Goal: Task Accomplishment & Management: Use online tool/utility

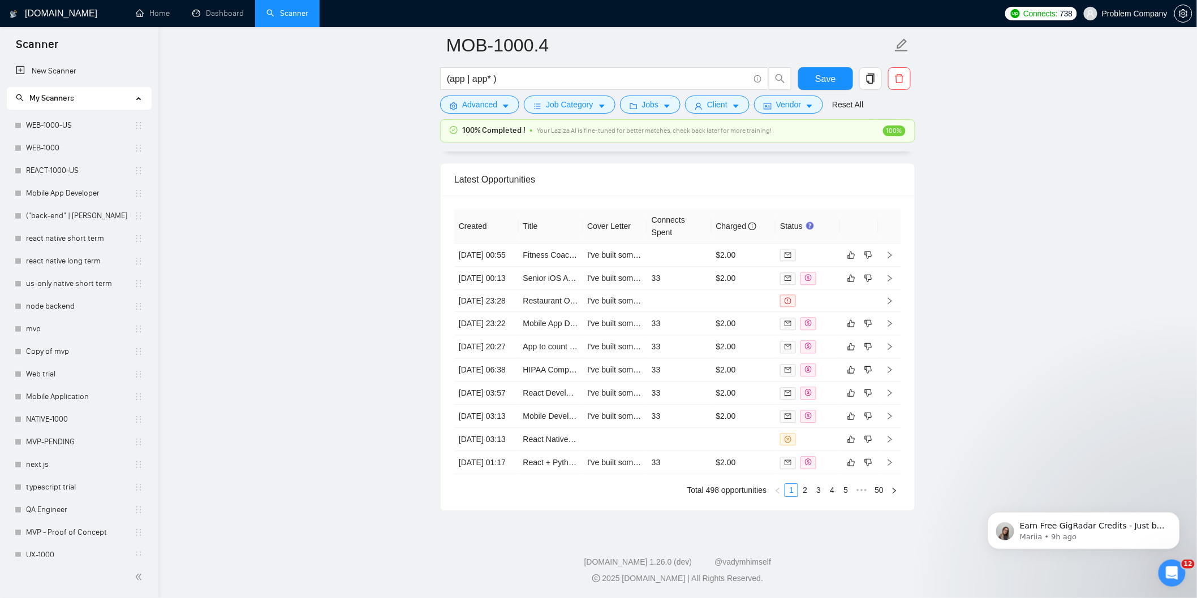
scroll to position [416, 0]
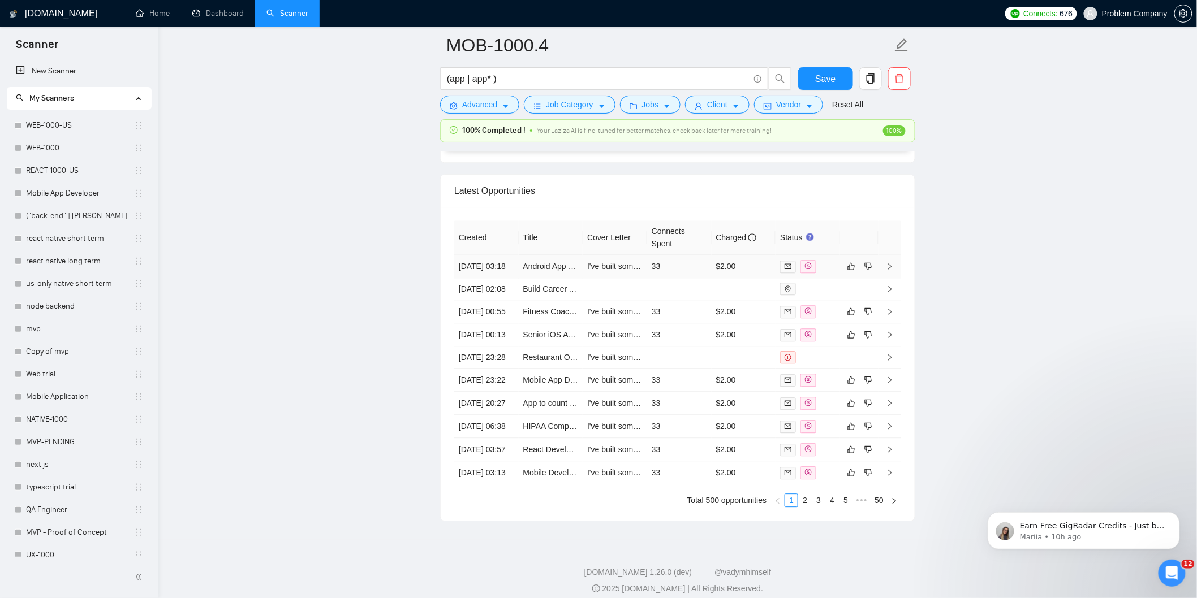
click at [506, 278] on td "[DATE] 03:18" at bounding box center [486, 266] width 64 height 23
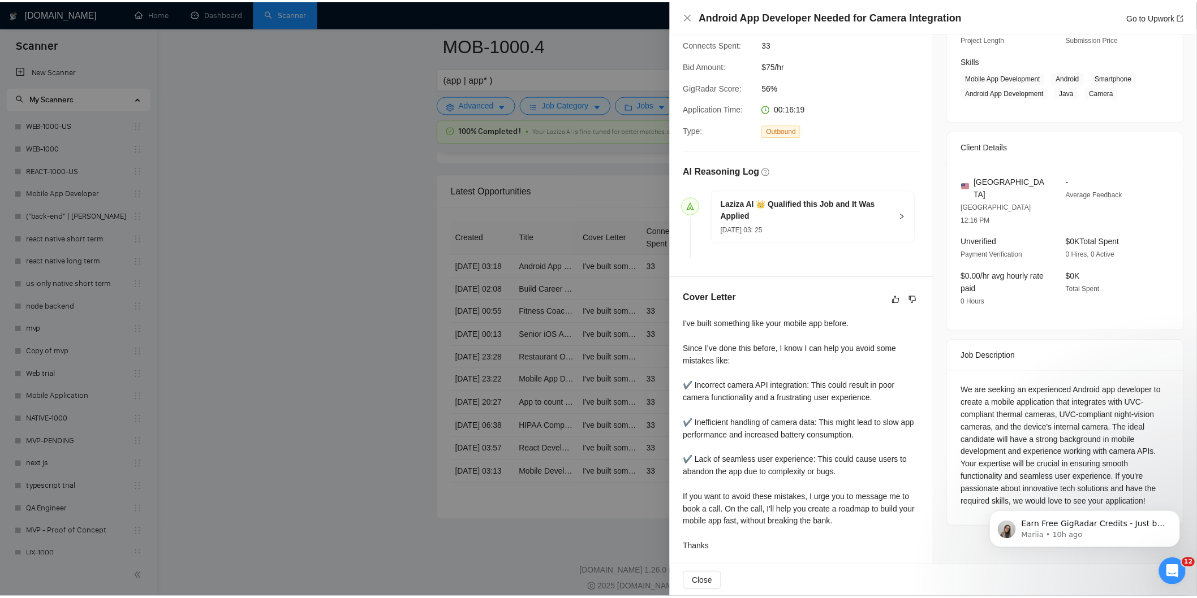
scroll to position [172, 0]
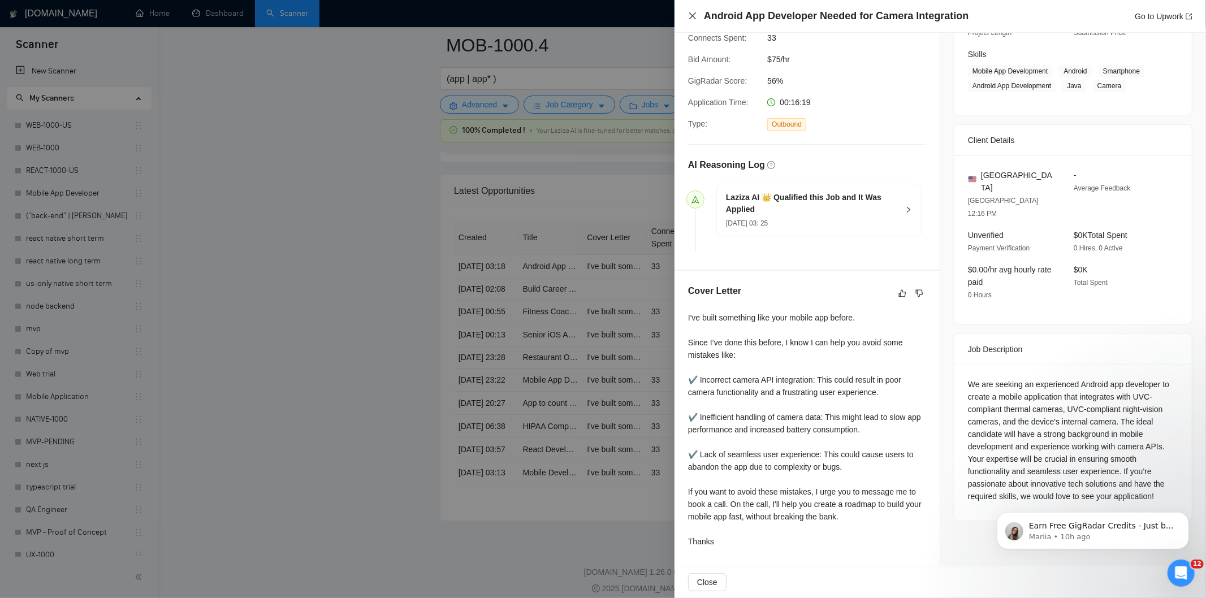
click at [692, 18] on icon "close" at bounding box center [692, 15] width 9 height 9
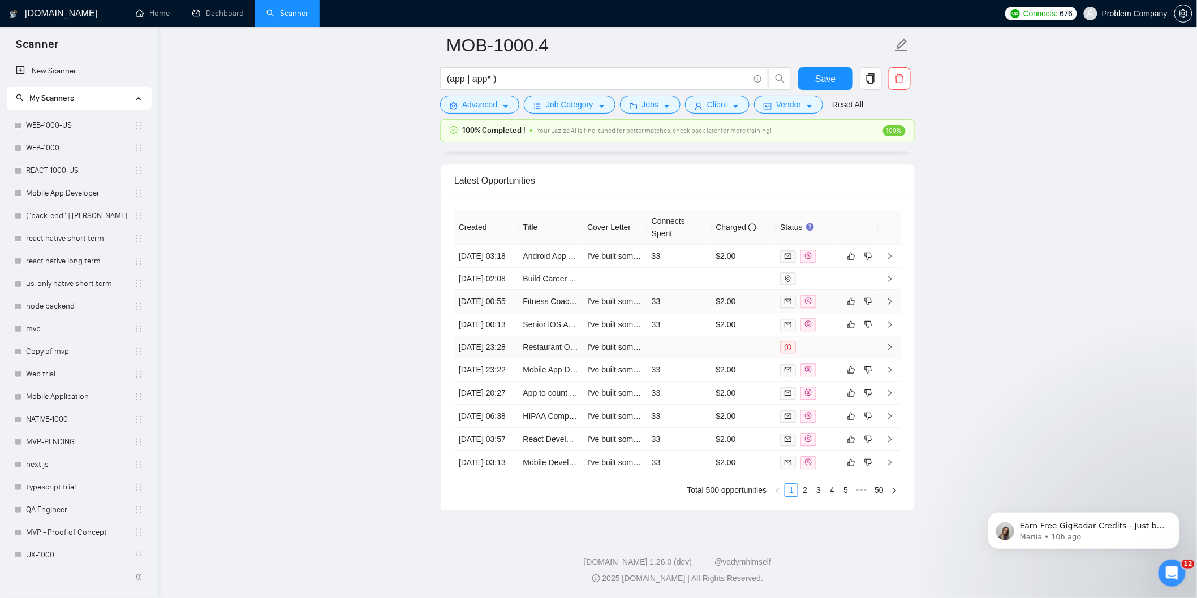
scroll to position [2930, 0]
click at [804, 486] on link "2" at bounding box center [804, 490] width 12 height 12
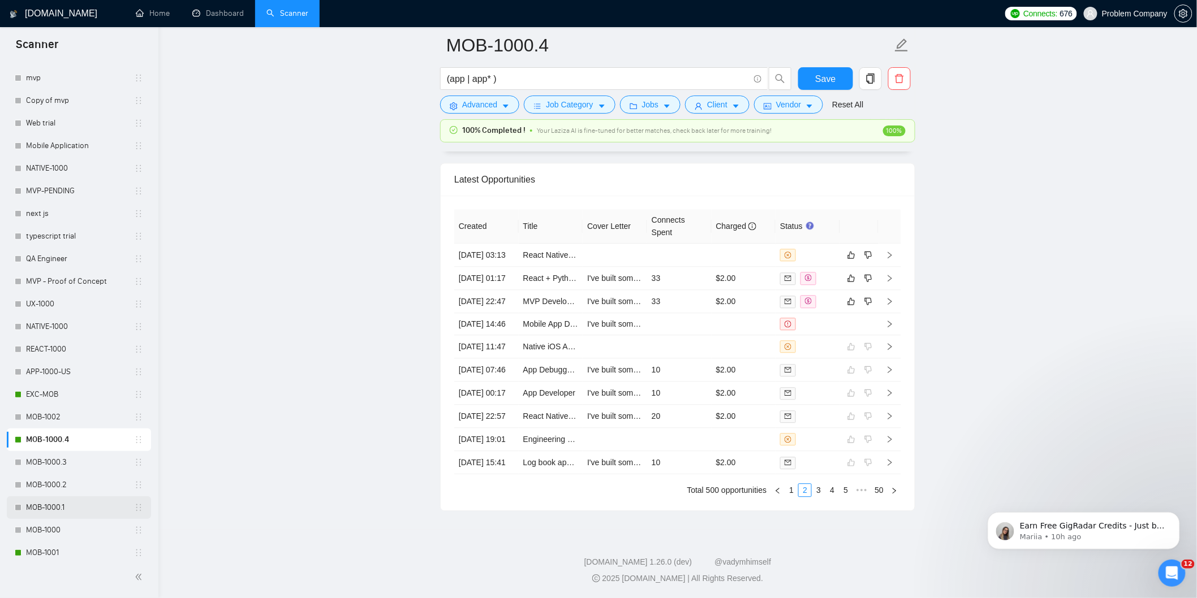
scroll to position [416, 0]
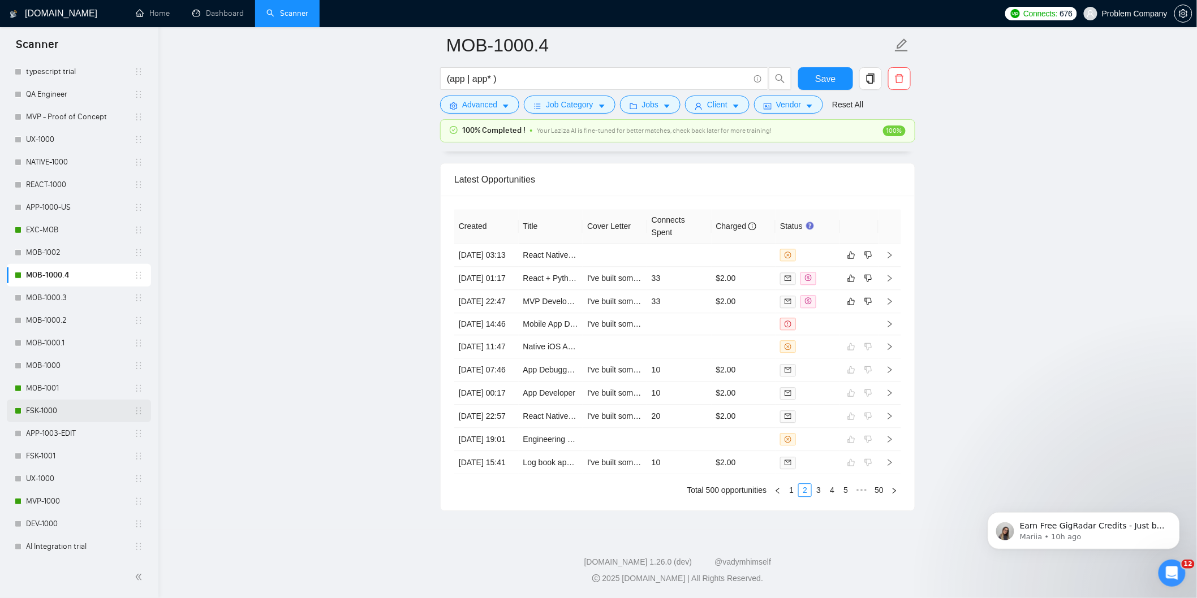
click at [50, 414] on link "FSK-1000" at bounding box center [80, 411] width 108 height 23
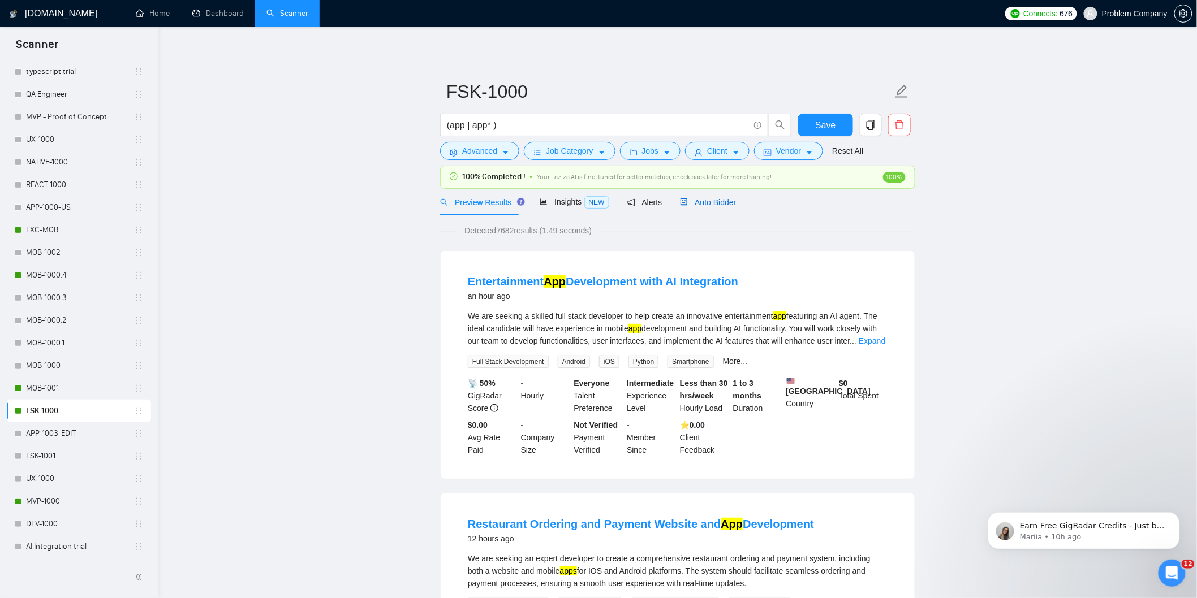
click at [717, 206] on span "Auto Bidder" at bounding box center [708, 202] width 56 height 9
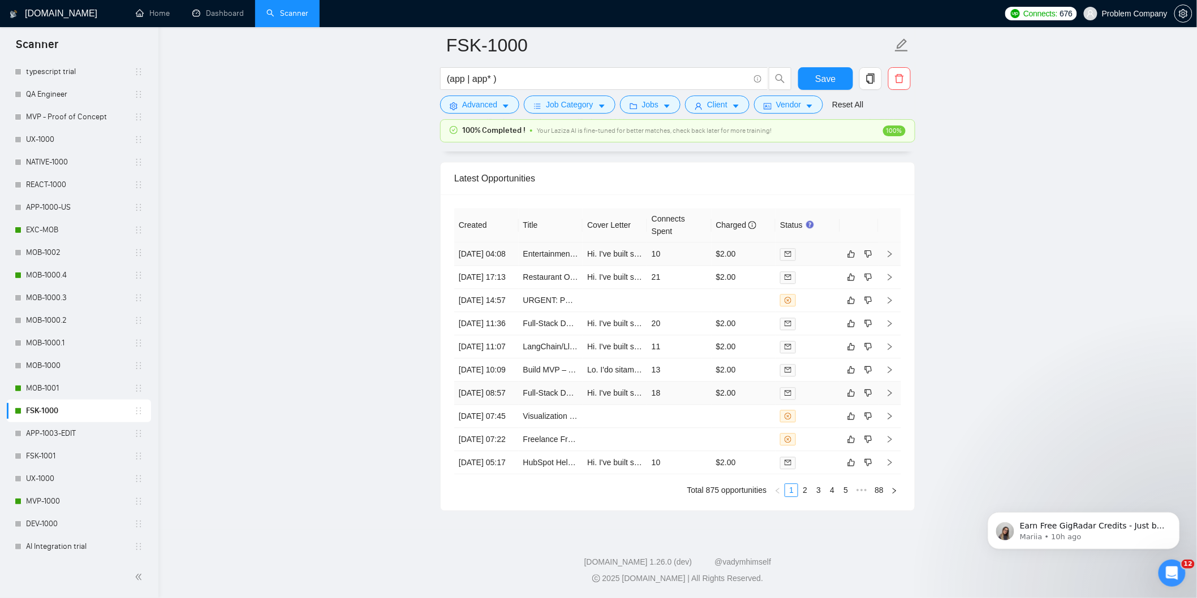
scroll to position [2879, 0]
click at [805, 494] on link "2" at bounding box center [804, 490] width 12 height 12
click at [822, 495] on link "3" at bounding box center [818, 490] width 12 height 12
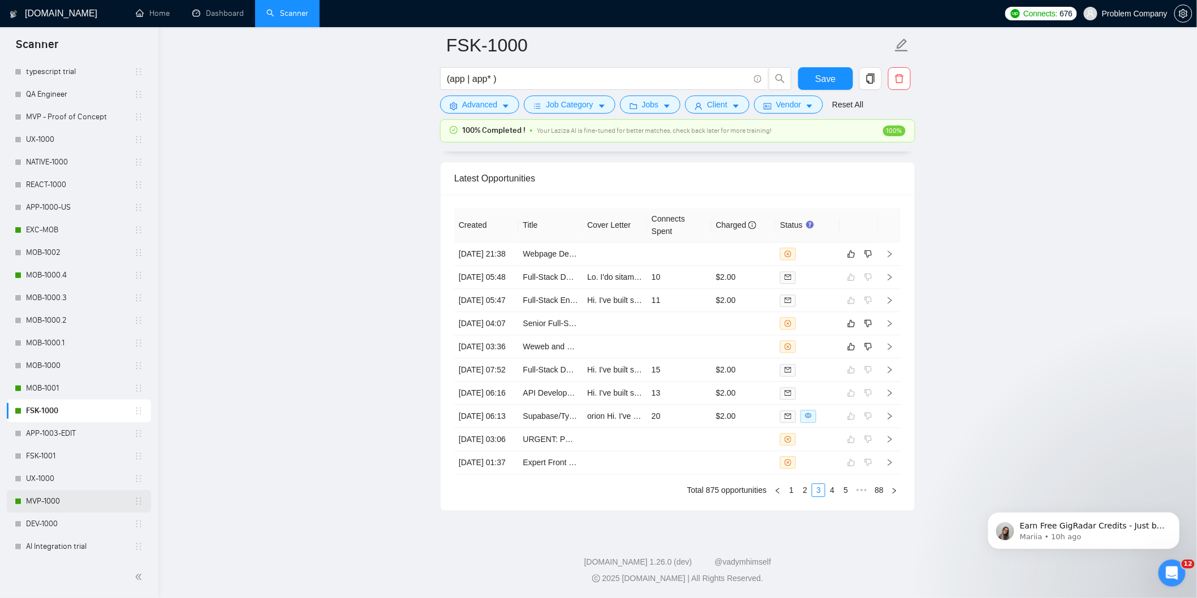
click at [87, 510] on link "MVP-1000" at bounding box center [80, 501] width 108 height 23
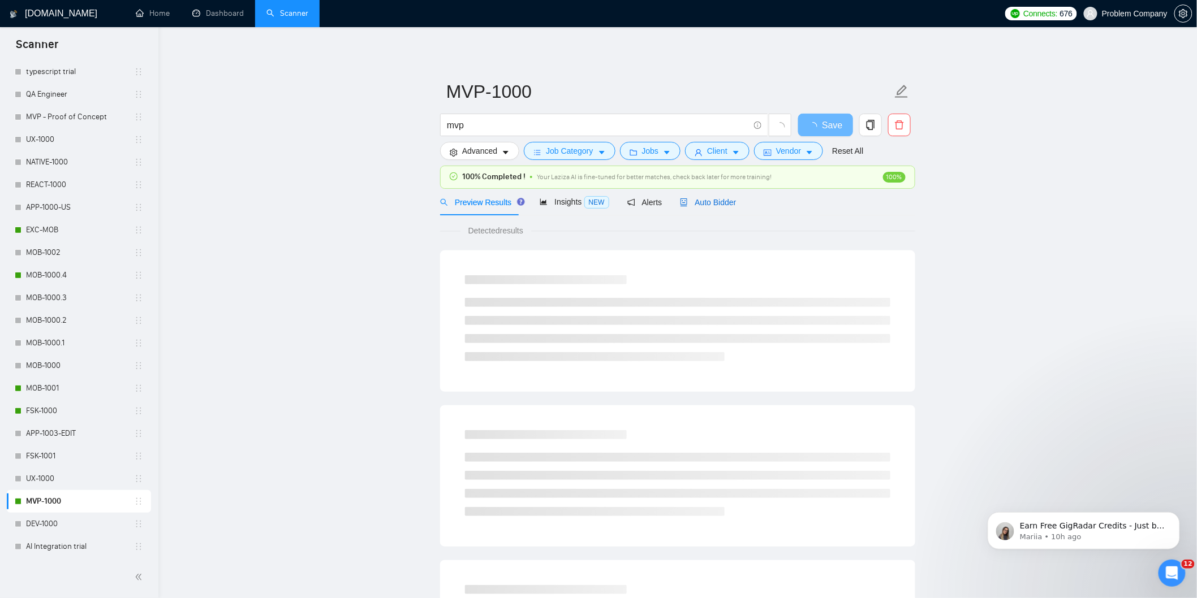
click at [714, 208] on div "Auto Bidder" at bounding box center [708, 202] width 56 height 12
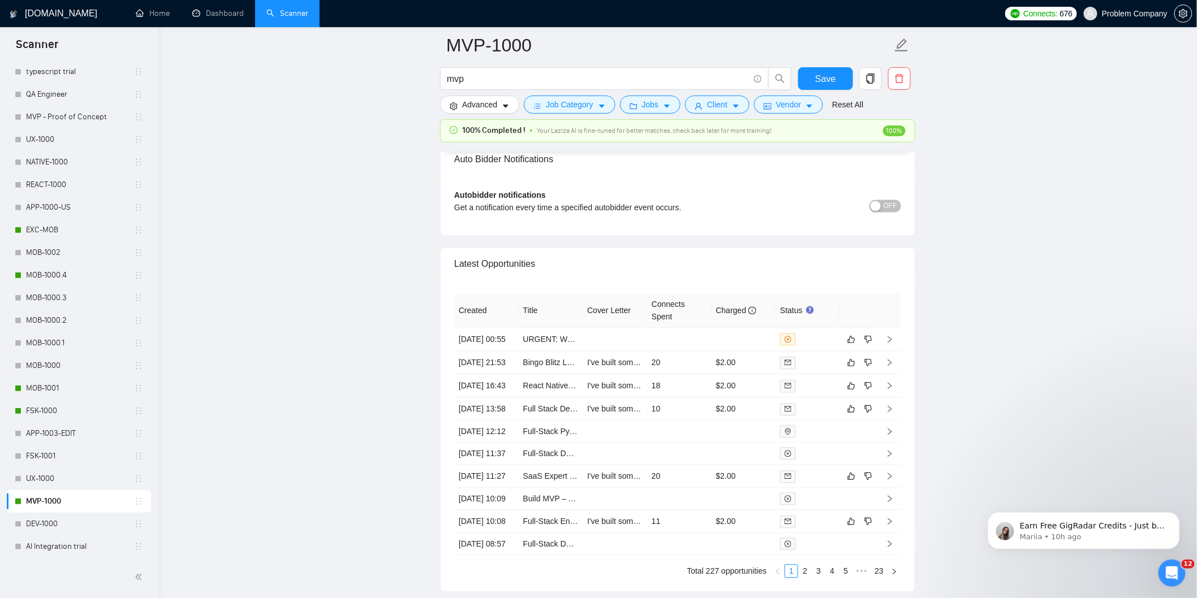
scroll to position [2837, 0]
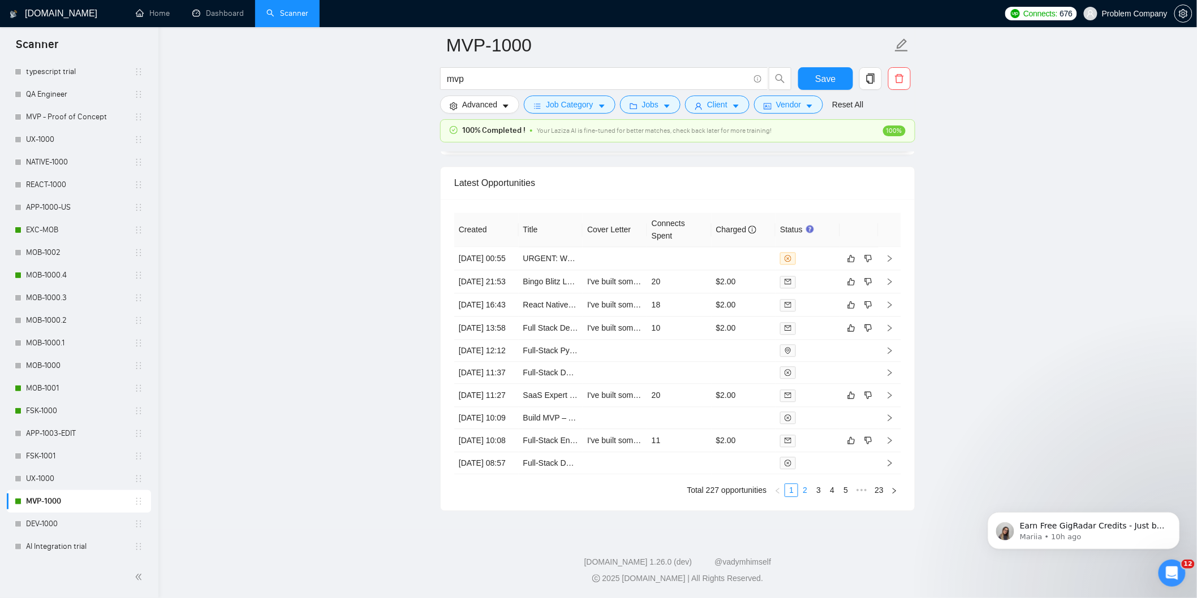
click at [802, 490] on link "2" at bounding box center [804, 490] width 12 height 12
click at [818, 493] on link "3" at bounding box center [818, 490] width 12 height 12
